Goal: Browse casually

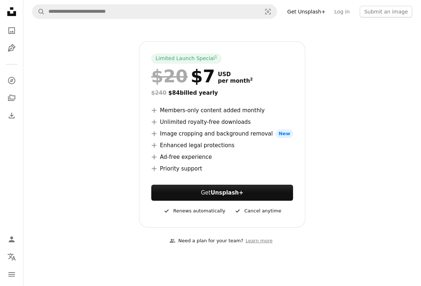
scroll to position [102, 0]
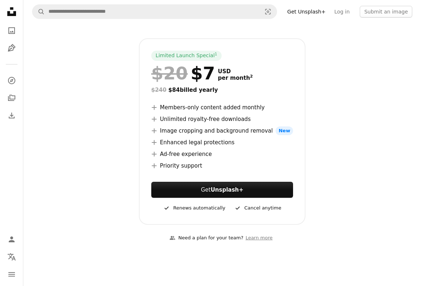
click at [156, 110] on icon "A plus sign" at bounding box center [154, 108] width 6 height 6
click at [156, 117] on icon "A plus sign" at bounding box center [154, 119] width 6 height 6
click at [156, 131] on icon "A plus sign" at bounding box center [154, 131] width 6 height 6
click at [156, 141] on icon "A plus sign" at bounding box center [154, 143] width 6 height 6
click at [156, 149] on ul "A plus sign Members-only content added monthly A plus sign Unlimited royalty-fr…" at bounding box center [222, 136] width 142 height 67
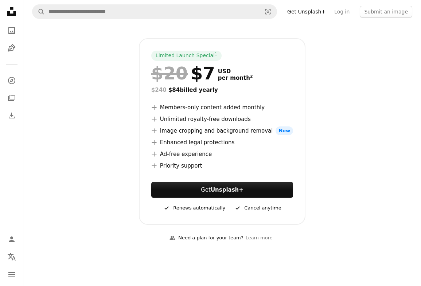
click at [156, 155] on icon "A plus sign" at bounding box center [154, 154] width 6 height 6
click at [156, 164] on icon "A plus sign" at bounding box center [154, 166] width 6 height 6
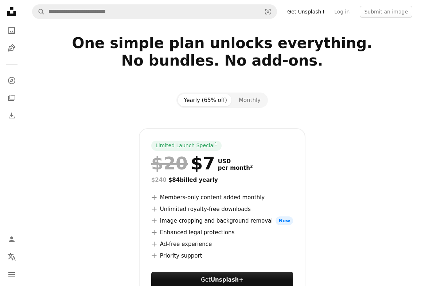
scroll to position [0, 0]
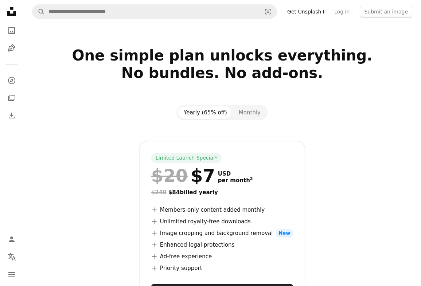
click at [62, 41] on div at bounding box center [222, 34] width 398 height 23
click at [13, 15] on icon at bounding box center [11, 11] width 9 height 9
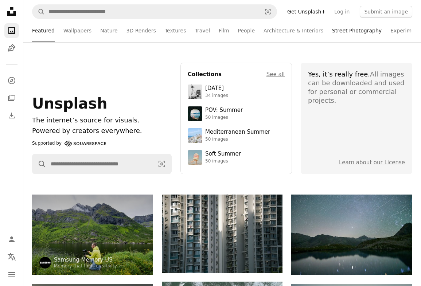
click at [342, 31] on link "Street Photography" at bounding box center [357, 30] width 50 height 23
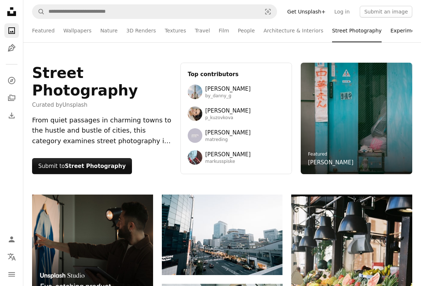
click at [407, 31] on link "Experimental" at bounding box center [407, 30] width 34 height 23
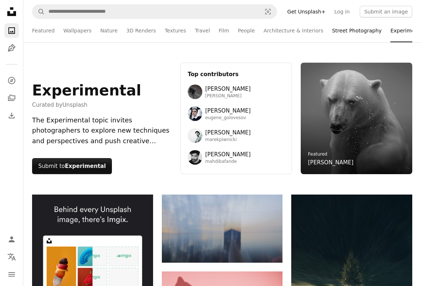
click at [335, 31] on link "Street Photography" at bounding box center [357, 30] width 50 height 23
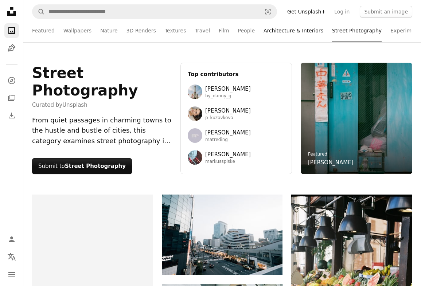
click at [296, 29] on link "Architecture & Interiors" at bounding box center [293, 30] width 60 height 23
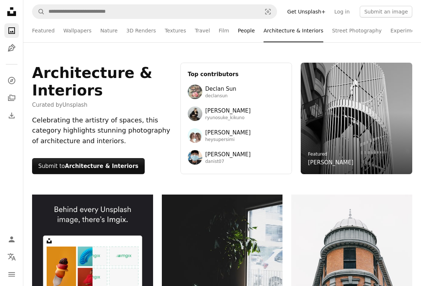
click at [238, 30] on link "People" at bounding box center [246, 30] width 17 height 23
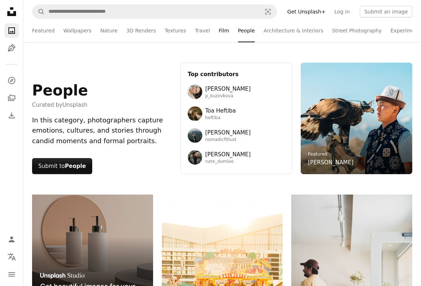
click at [219, 32] on link "Film" at bounding box center [224, 30] width 10 height 23
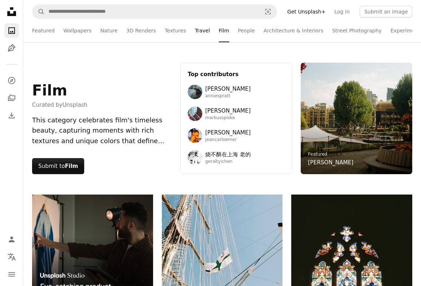
click at [195, 34] on link "Travel" at bounding box center [202, 30] width 15 height 23
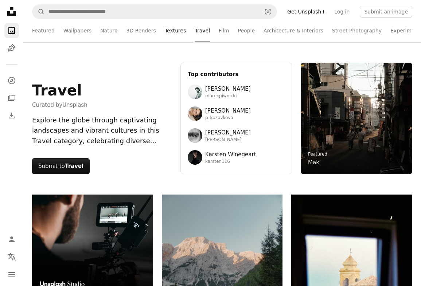
click at [176, 29] on link "Textures" at bounding box center [175, 30] width 21 height 23
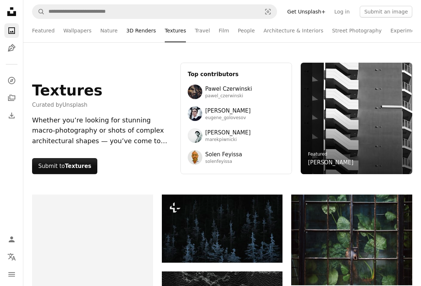
click at [132, 27] on link "3D Renders" at bounding box center [141, 30] width 30 height 23
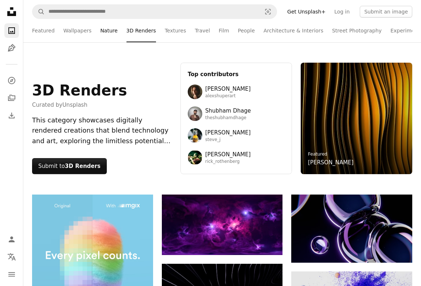
click at [110, 31] on link "Nature" at bounding box center [108, 30] width 17 height 23
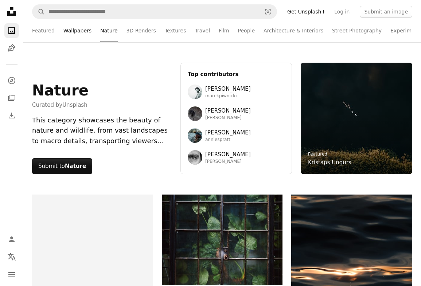
click at [76, 31] on link "Wallpapers" at bounding box center [77, 30] width 28 height 23
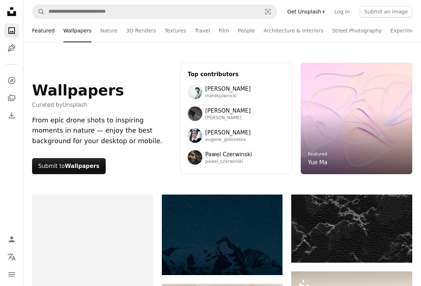
click at [47, 32] on link "Featured" at bounding box center [43, 30] width 23 height 23
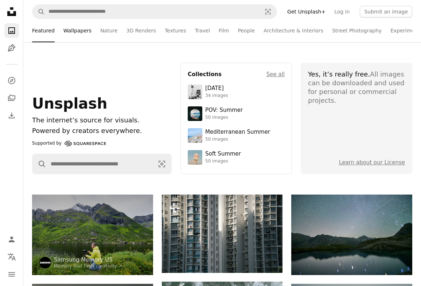
click at [77, 33] on link "Wallpapers" at bounding box center [77, 30] width 28 height 23
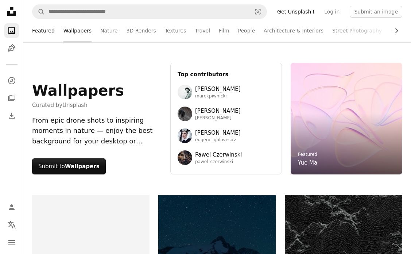
click at [48, 36] on link "Featured" at bounding box center [43, 30] width 23 height 23
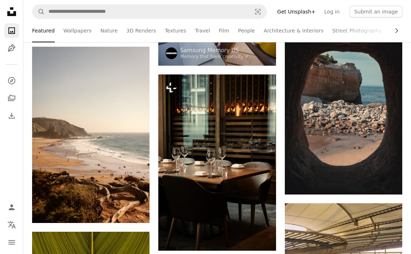
scroll to position [1033, 0]
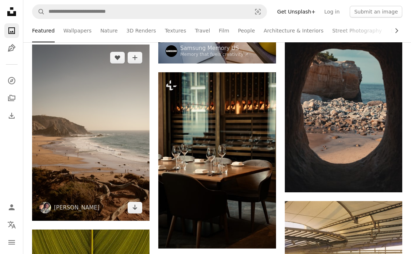
click at [57, 102] on img at bounding box center [90, 132] width 117 height 176
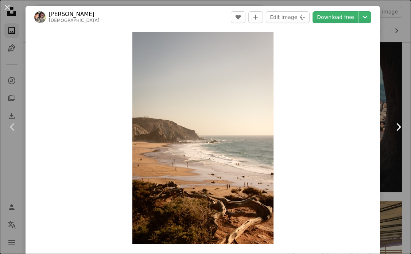
click at [397, 124] on icon at bounding box center [398, 127] width 5 height 8
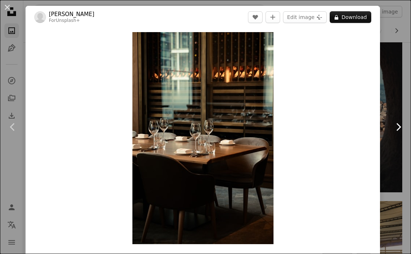
click at [396, 124] on icon at bounding box center [398, 127] width 5 height 8
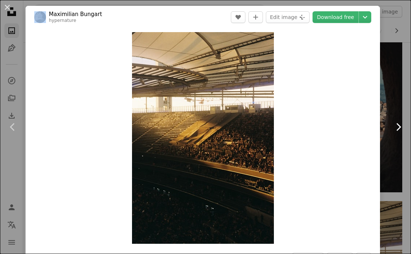
click at [396, 124] on icon at bounding box center [398, 127] width 5 height 8
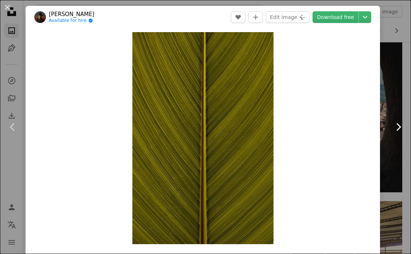
click at [396, 124] on icon at bounding box center [398, 127] width 5 height 8
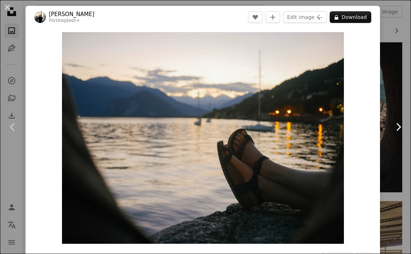
click at [396, 124] on icon at bounding box center [398, 127] width 5 height 8
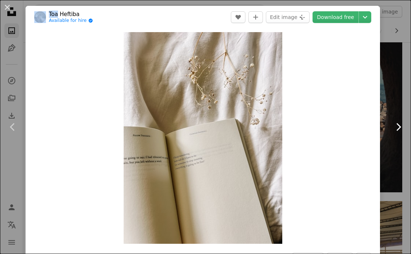
click at [396, 124] on icon at bounding box center [398, 127] width 5 height 8
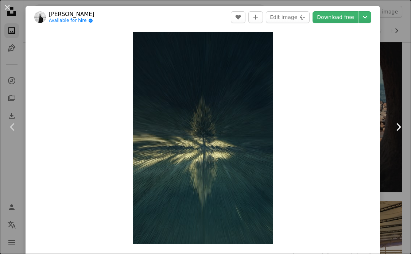
click at [396, 124] on icon at bounding box center [398, 127] width 5 height 8
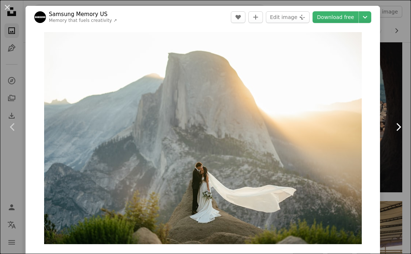
click at [396, 125] on icon "Chevron right" at bounding box center [398, 127] width 12 height 12
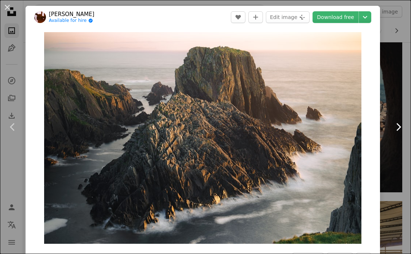
click at [396, 125] on icon "Chevron right" at bounding box center [398, 127] width 12 height 12
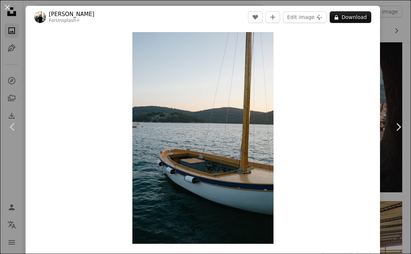
click at [397, 16] on div "An X shape Chevron left Chevron right [PERSON_NAME] For Unsplash+ A heart A plu…" at bounding box center [205, 127] width 411 height 254
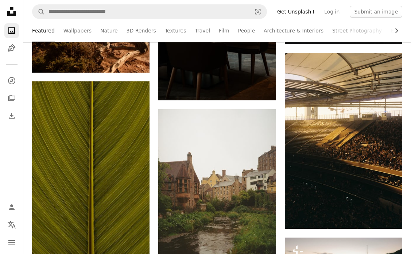
scroll to position [1253, 0]
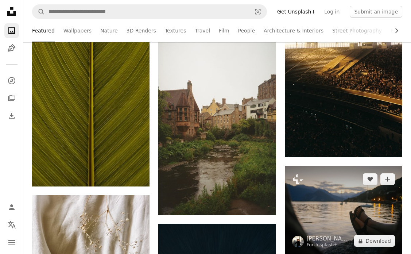
click at [326, 186] on img at bounding box center [343, 210] width 117 height 88
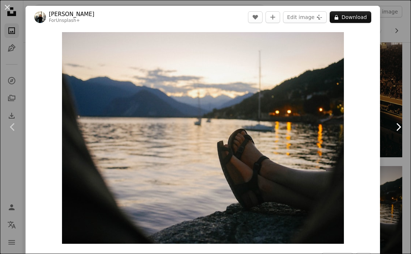
click at [400, 128] on icon "Chevron right" at bounding box center [398, 127] width 12 height 12
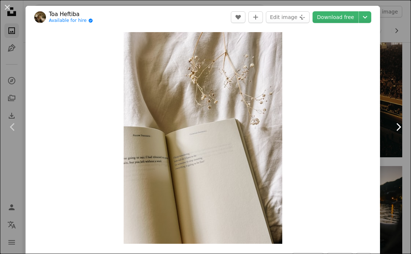
click at [396, 127] on icon "Chevron right" at bounding box center [398, 127] width 12 height 12
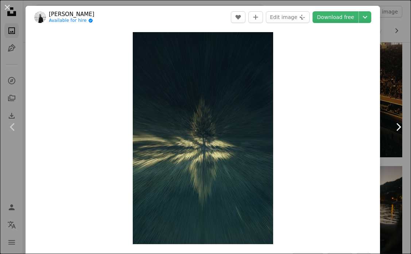
click at [396, 127] on icon "Chevron right" at bounding box center [398, 127] width 12 height 12
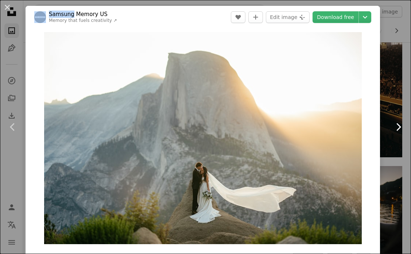
click at [396, 127] on icon "Chevron right" at bounding box center [398, 127] width 12 height 12
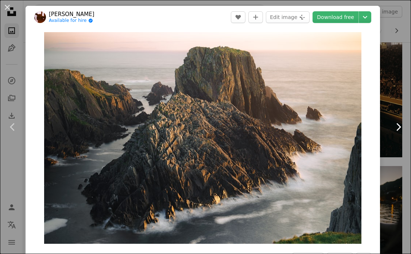
click at [396, 127] on icon "Chevron right" at bounding box center [398, 127] width 12 height 12
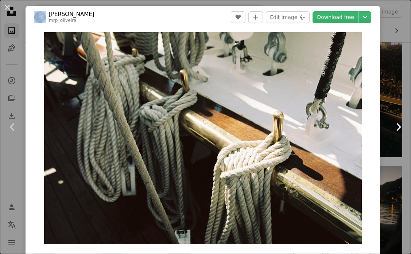
click at [396, 127] on icon "Chevron right" at bounding box center [398, 127] width 12 height 12
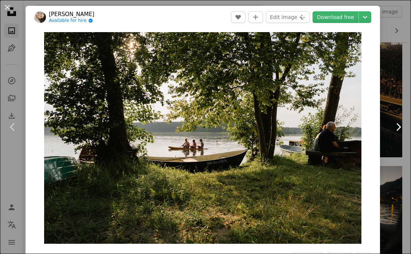
click at [396, 127] on icon "Chevron right" at bounding box center [398, 127] width 12 height 12
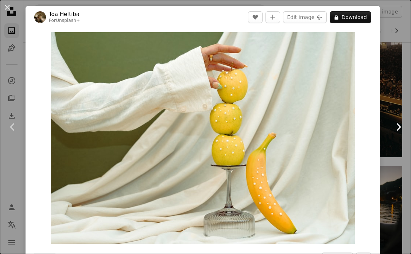
click at [396, 127] on icon "Chevron right" at bounding box center [398, 127] width 12 height 12
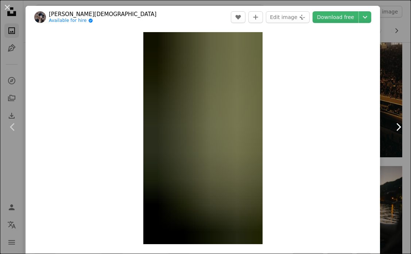
click at [396, 127] on icon "Chevron right" at bounding box center [398, 127] width 12 height 12
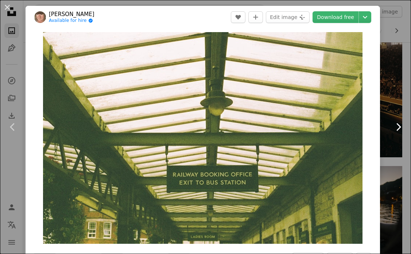
click at [396, 127] on icon "Chevron right" at bounding box center [398, 127] width 12 height 12
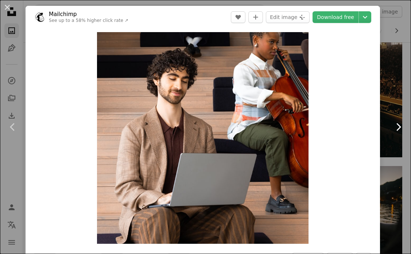
click at [396, 127] on icon "Chevron right" at bounding box center [398, 127] width 12 height 12
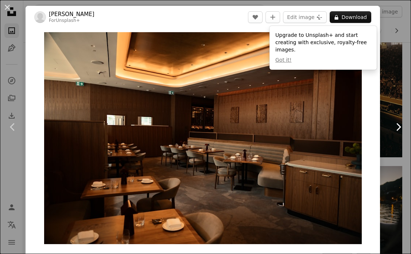
click at [399, 129] on icon "Chevron right" at bounding box center [398, 127] width 12 height 12
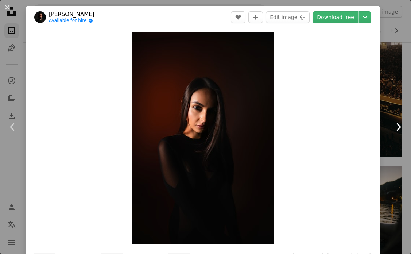
click at [399, 129] on icon "Chevron right" at bounding box center [398, 127] width 12 height 12
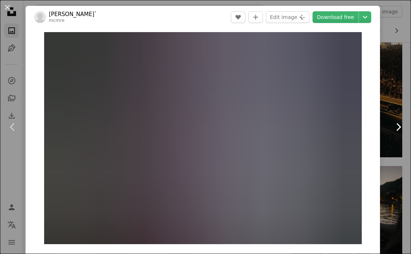
click at [399, 129] on icon "Chevron right" at bounding box center [398, 127] width 12 height 12
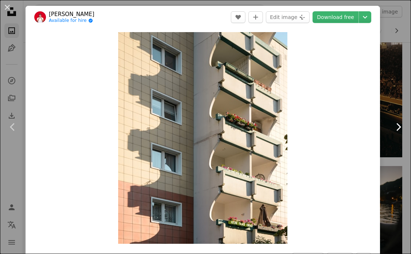
click at [399, 129] on icon "Chevron right" at bounding box center [398, 127] width 12 height 12
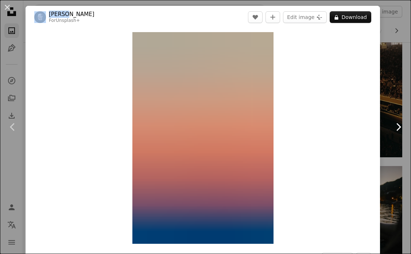
click at [399, 129] on icon "Chevron right" at bounding box center [398, 127] width 12 height 12
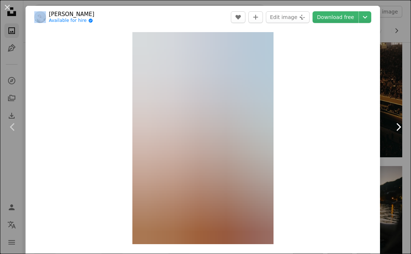
click at [399, 129] on icon "Chevron right" at bounding box center [398, 127] width 12 height 12
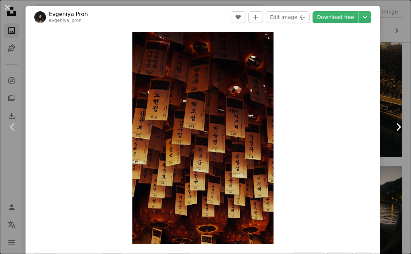
click at [399, 129] on icon "Chevron right" at bounding box center [398, 127] width 12 height 12
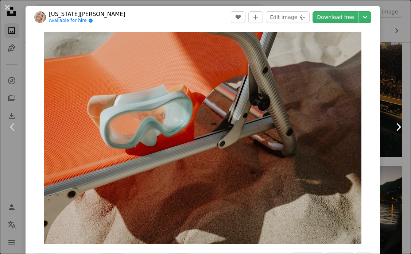
click at [399, 129] on icon "Chevron right" at bounding box center [398, 127] width 12 height 12
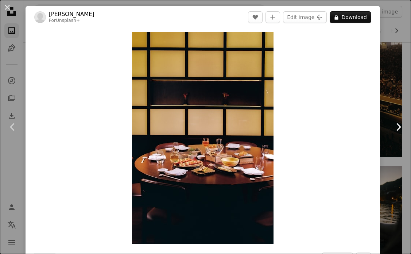
click at [399, 129] on icon "Chevron right" at bounding box center [398, 127] width 12 height 12
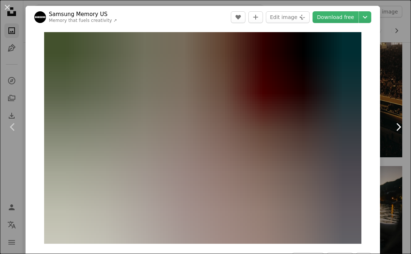
click at [399, 129] on icon "Chevron right" at bounding box center [398, 127] width 12 height 12
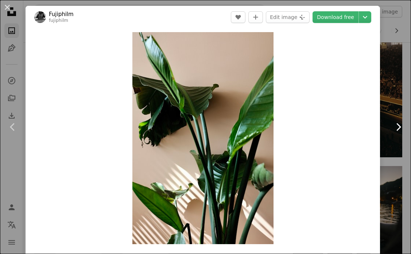
click at [399, 129] on icon "Chevron right" at bounding box center [398, 127] width 12 height 12
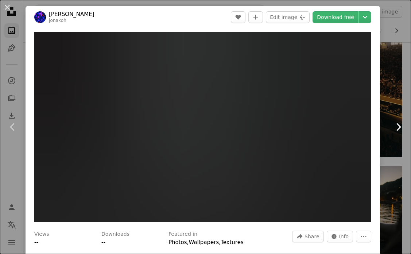
click at [399, 129] on icon "Chevron right" at bounding box center [398, 127] width 12 height 12
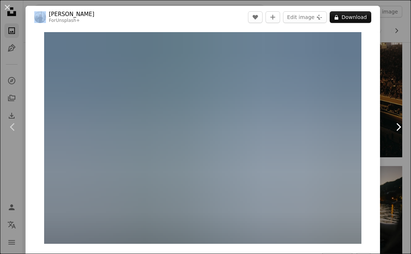
click at [399, 129] on icon "Chevron right" at bounding box center [398, 127] width 12 height 12
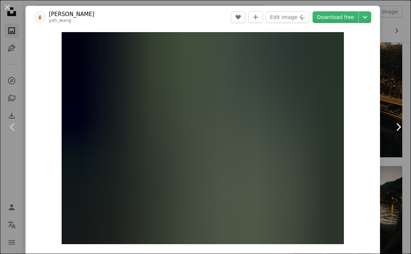
click at [399, 129] on icon "Chevron right" at bounding box center [398, 127] width 12 height 12
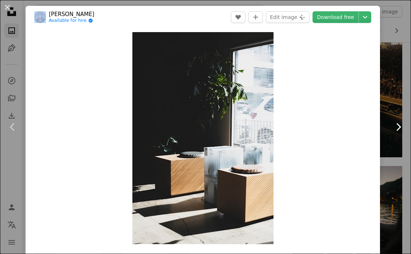
click at [399, 129] on icon "Chevron right" at bounding box center [398, 127] width 12 height 12
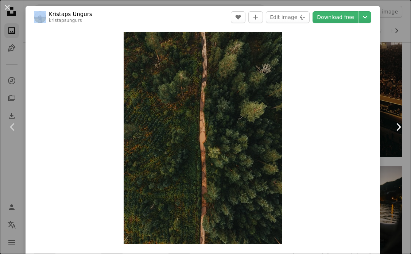
click at [399, 129] on icon "Chevron right" at bounding box center [398, 127] width 12 height 12
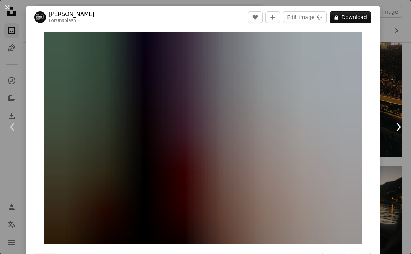
click at [399, 129] on icon "Chevron right" at bounding box center [398, 127] width 12 height 12
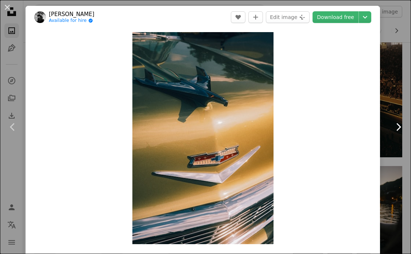
click at [399, 129] on icon "Chevron right" at bounding box center [398, 127] width 12 height 12
